Goal: Task Accomplishment & Management: Manage account settings

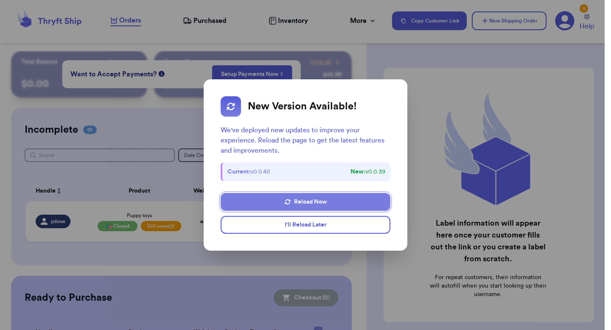
click at [321, 205] on button "Reload Now" at bounding box center [306, 202] width 170 height 18
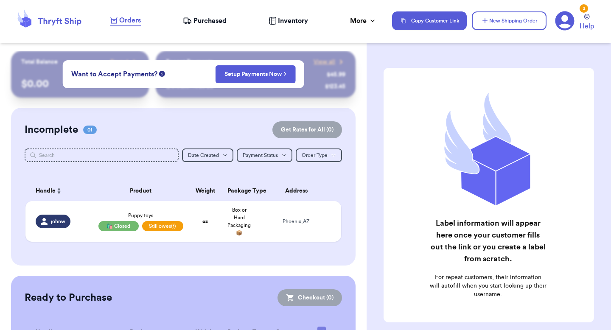
click at [576, 16] on div "2 Help" at bounding box center [578, 21] width 46 height 21
click at [564, 20] on icon at bounding box center [565, 21] width 20 height 20
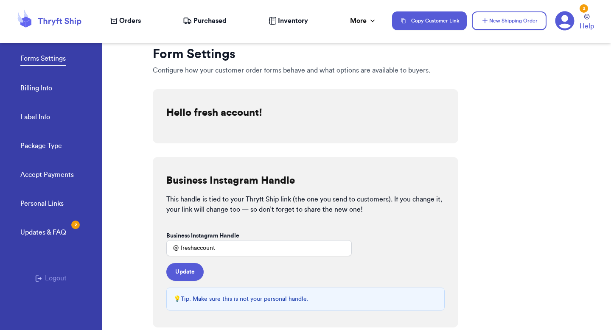
click at [45, 89] on link "Billing Info" at bounding box center [36, 89] width 32 height 12
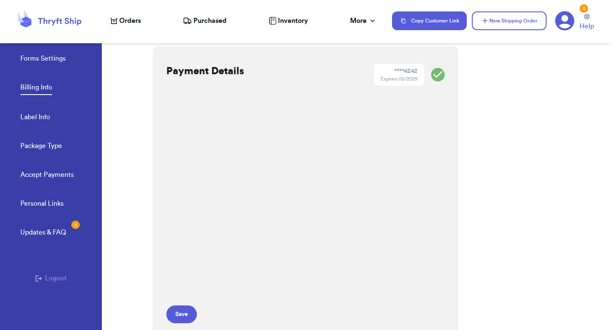
click at [39, 119] on link "Label Info" at bounding box center [35, 118] width 30 height 12
select select "GA"
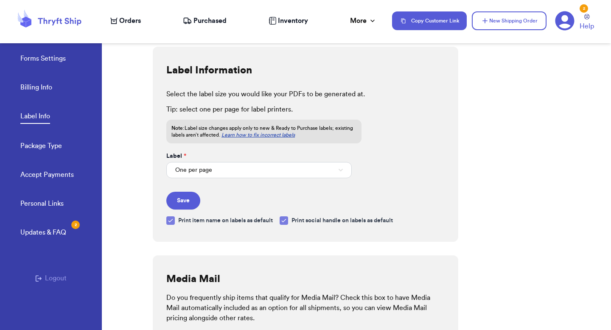
click at [48, 65] on div "Forms Settings Billing Info Label Info Package Type Accept Payments" at bounding box center [60, 114] width 81 height 169
click at [52, 62] on link "Forms Settings" at bounding box center [42, 59] width 45 height 12
